Goal: Task Accomplishment & Management: Use online tool/utility

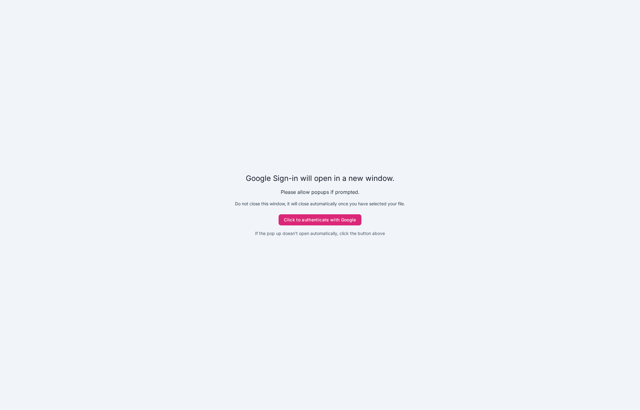
click at [311, 220] on button "Click to authenticate with Google" at bounding box center [320, 219] width 83 height 11
click at [299, 216] on button "Click to authenticate with Google" at bounding box center [320, 219] width 83 height 11
